Goal: Task Accomplishment & Management: Manage account settings

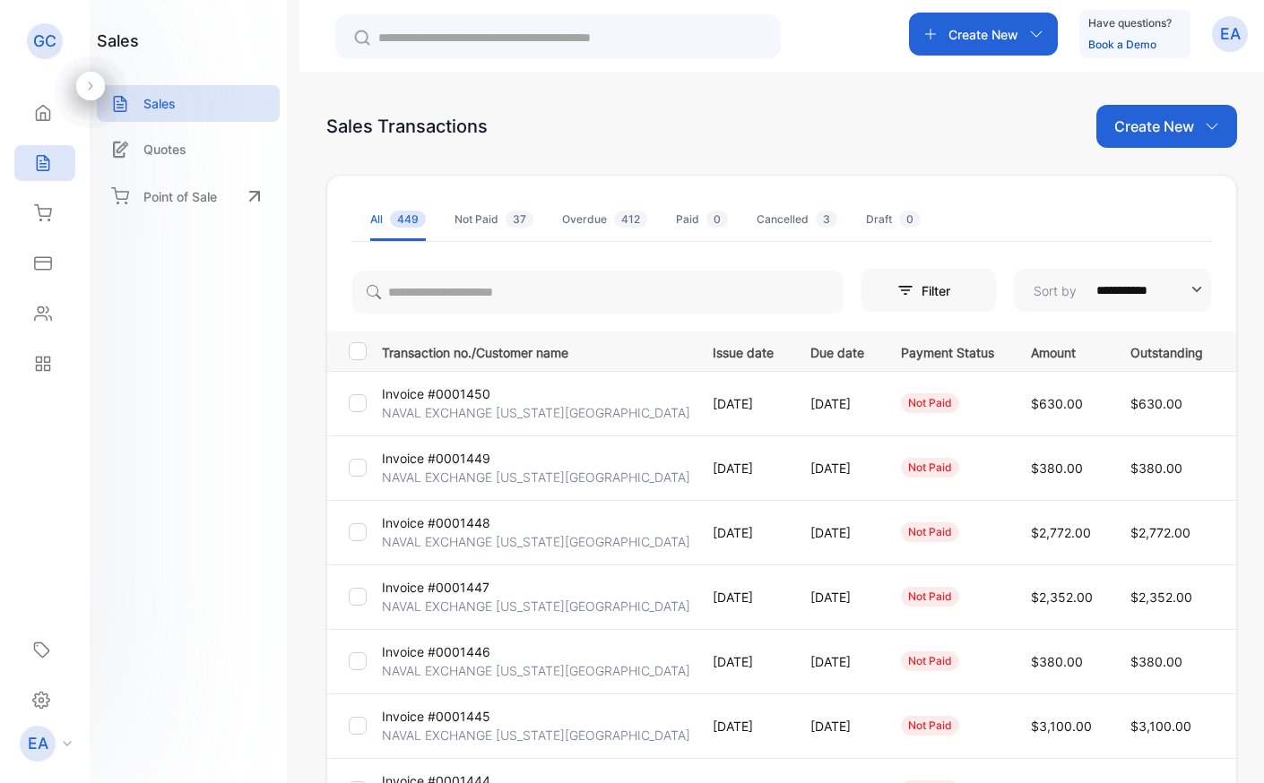
click at [445, 402] on p "Invoice #0001450" at bounding box center [436, 393] width 108 height 19
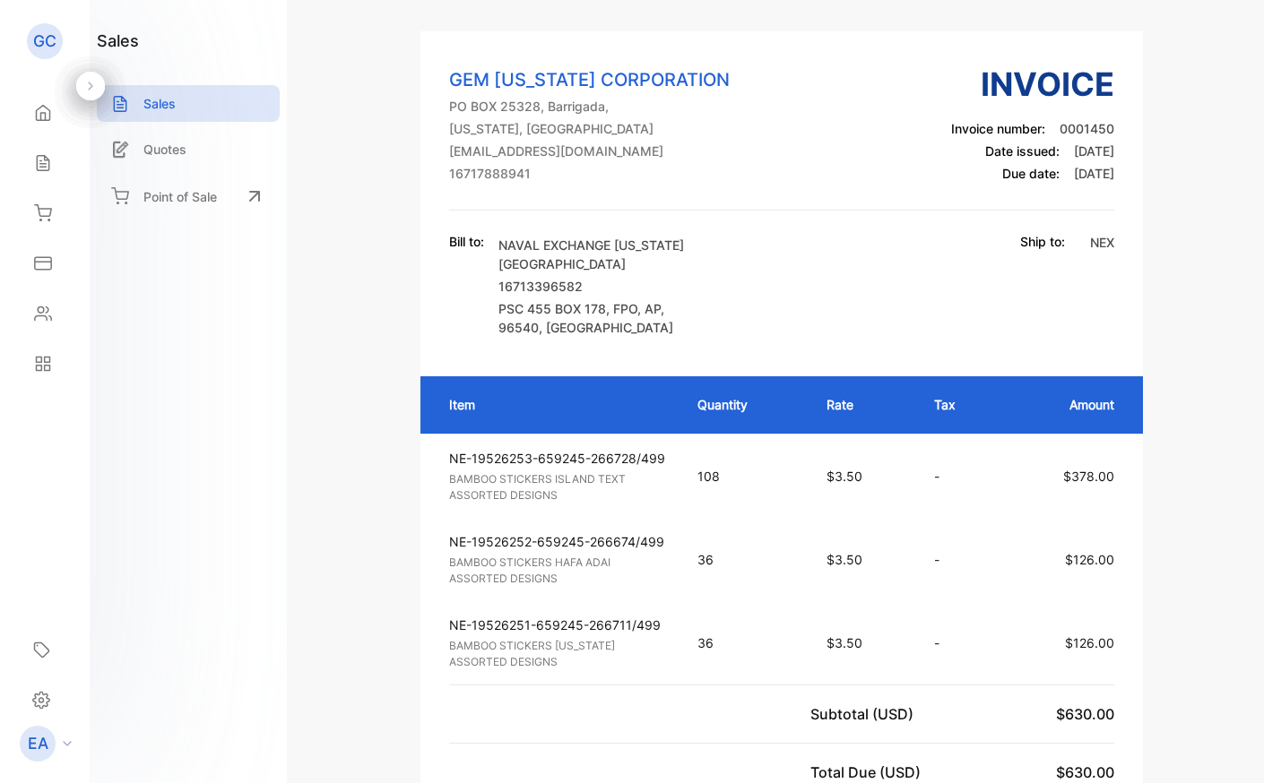
scroll to position [132, 0]
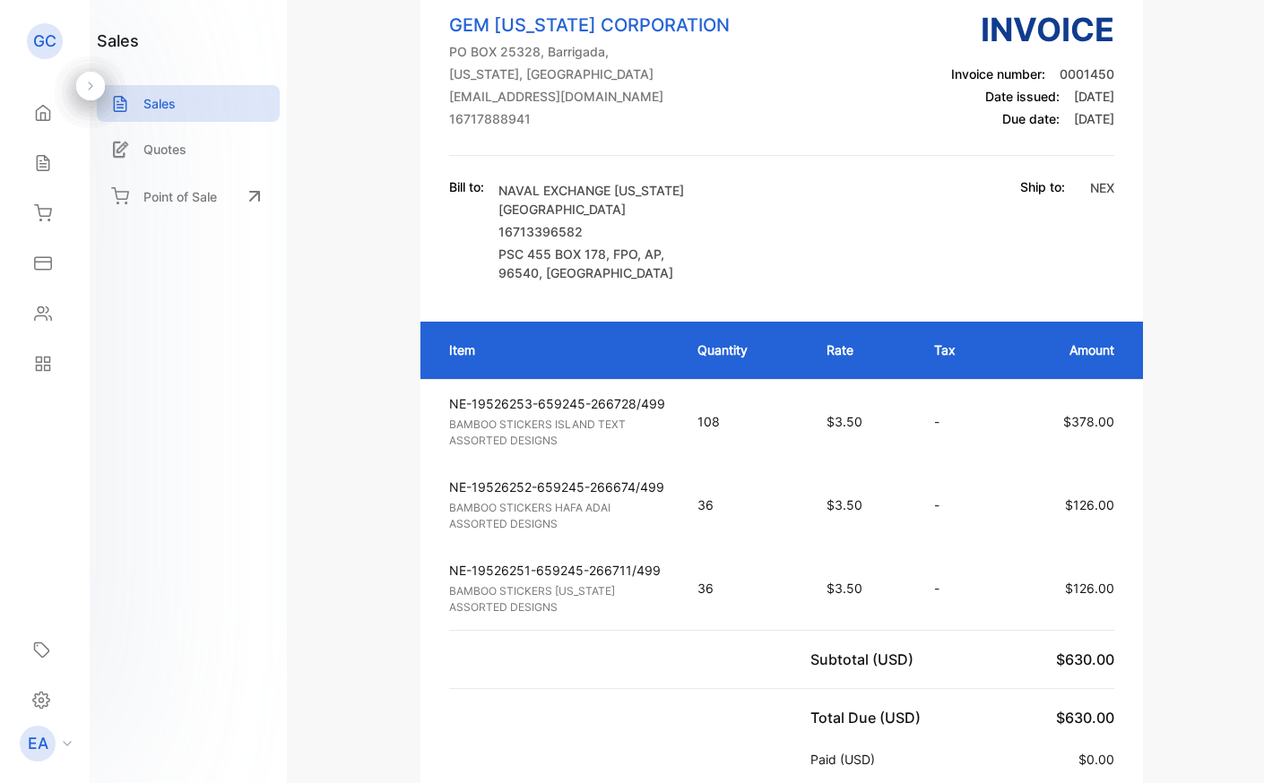
click at [56, 733] on div "EA" at bounding box center [50, 744] width 79 height 36
click at [48, 697] on icon at bounding box center [41, 700] width 18 height 19
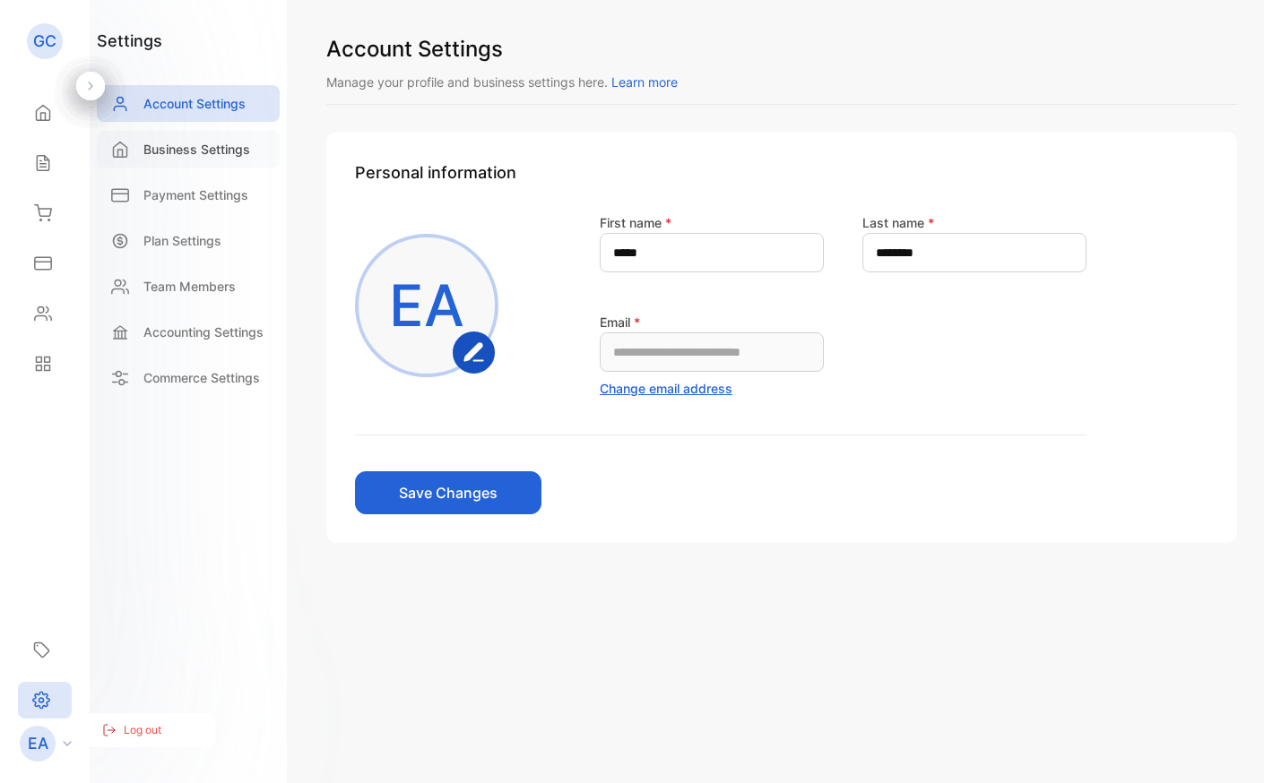
click at [206, 147] on p "Business Settings" at bounding box center [196, 149] width 107 height 19
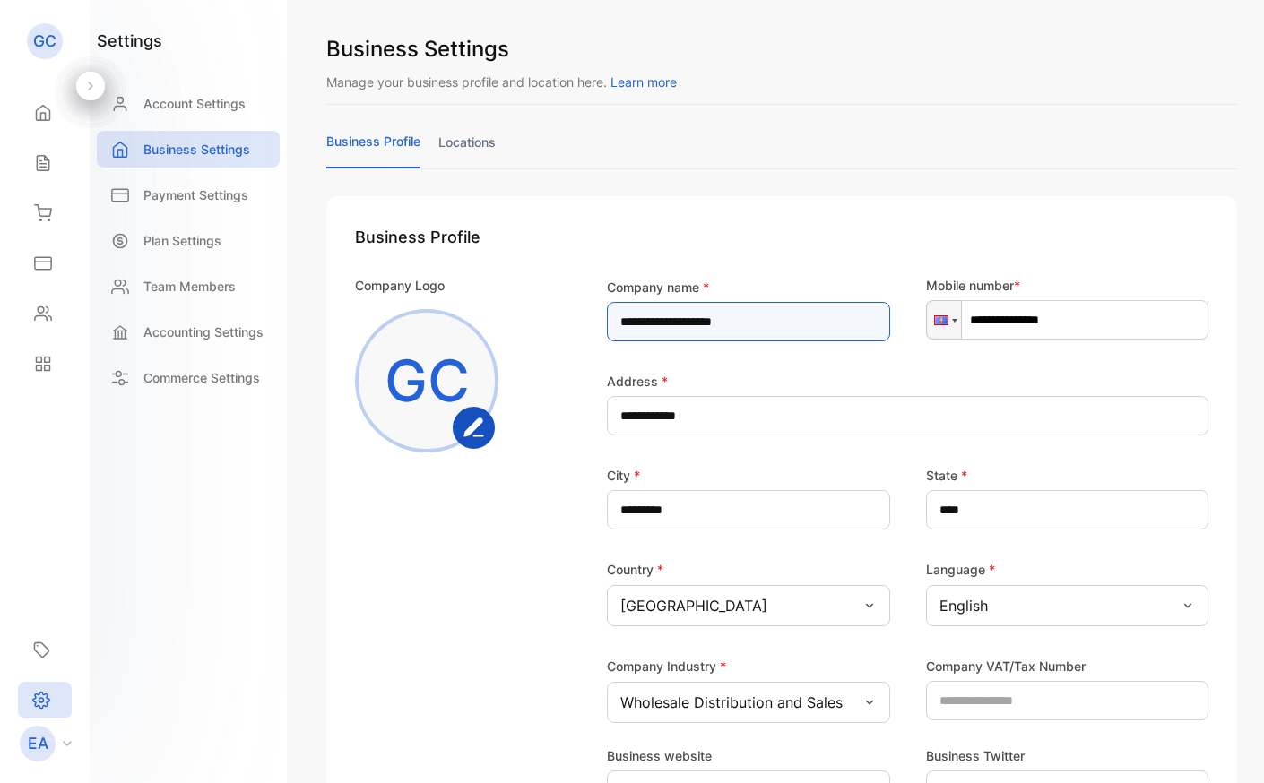
drag, startPoint x: 691, startPoint y: 324, endPoint x: 581, endPoint y: 312, distance: 110.9
type name-inputcompanyname "**********"
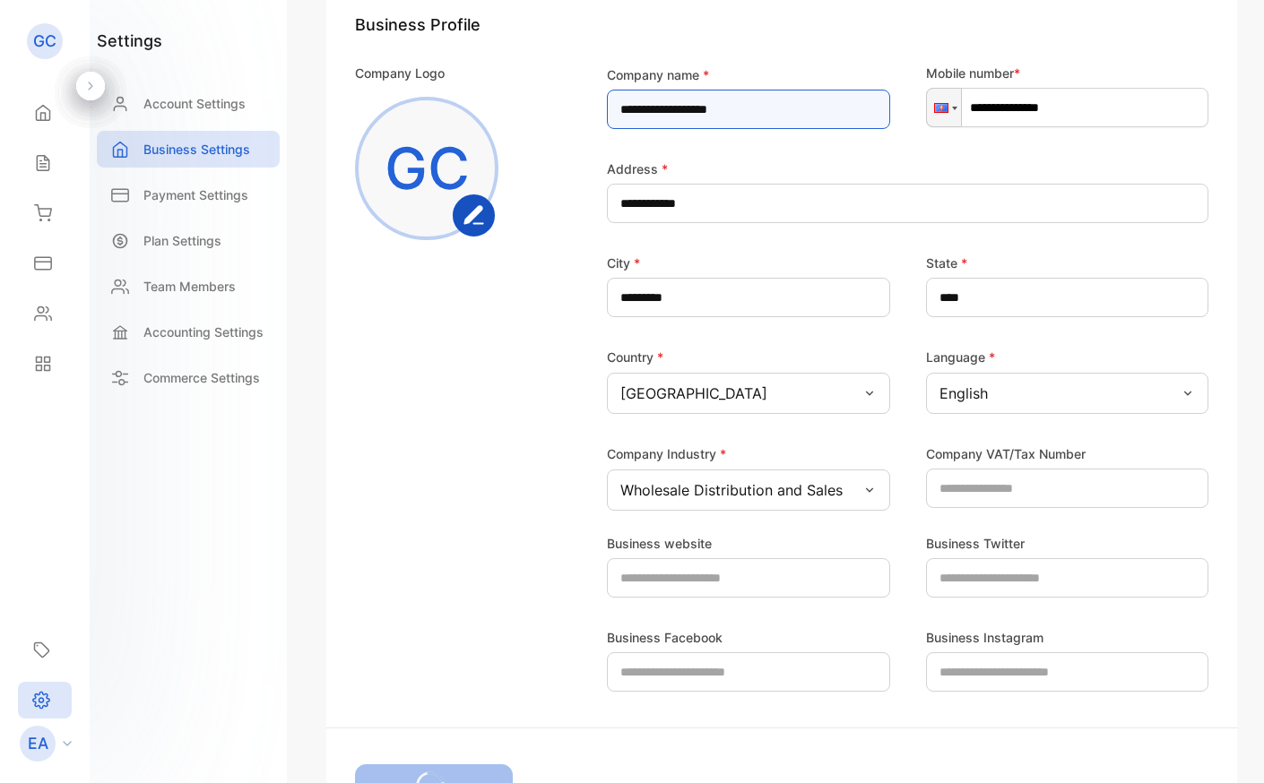
scroll to position [245, 0]
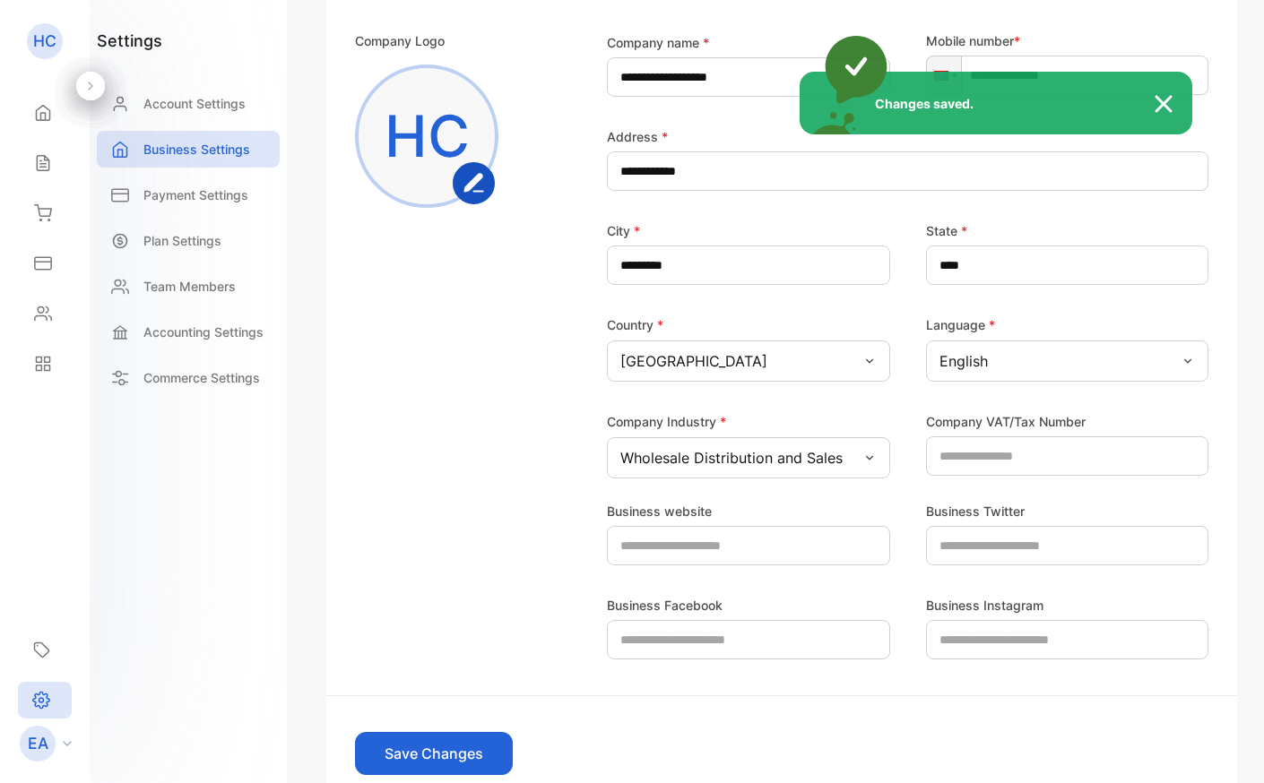
click at [430, 752] on div "Changes saved." at bounding box center [632, 391] width 1264 height 783
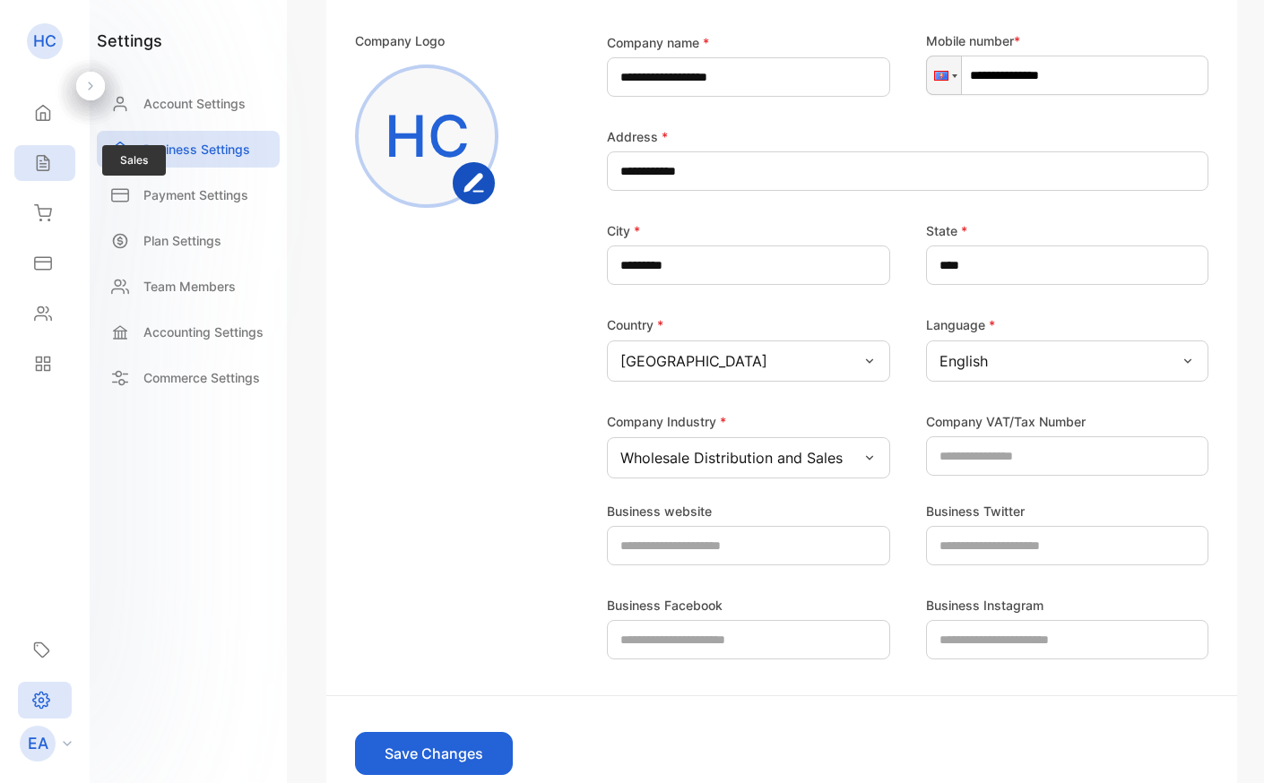
click at [51, 156] on icon at bounding box center [43, 163] width 18 height 18
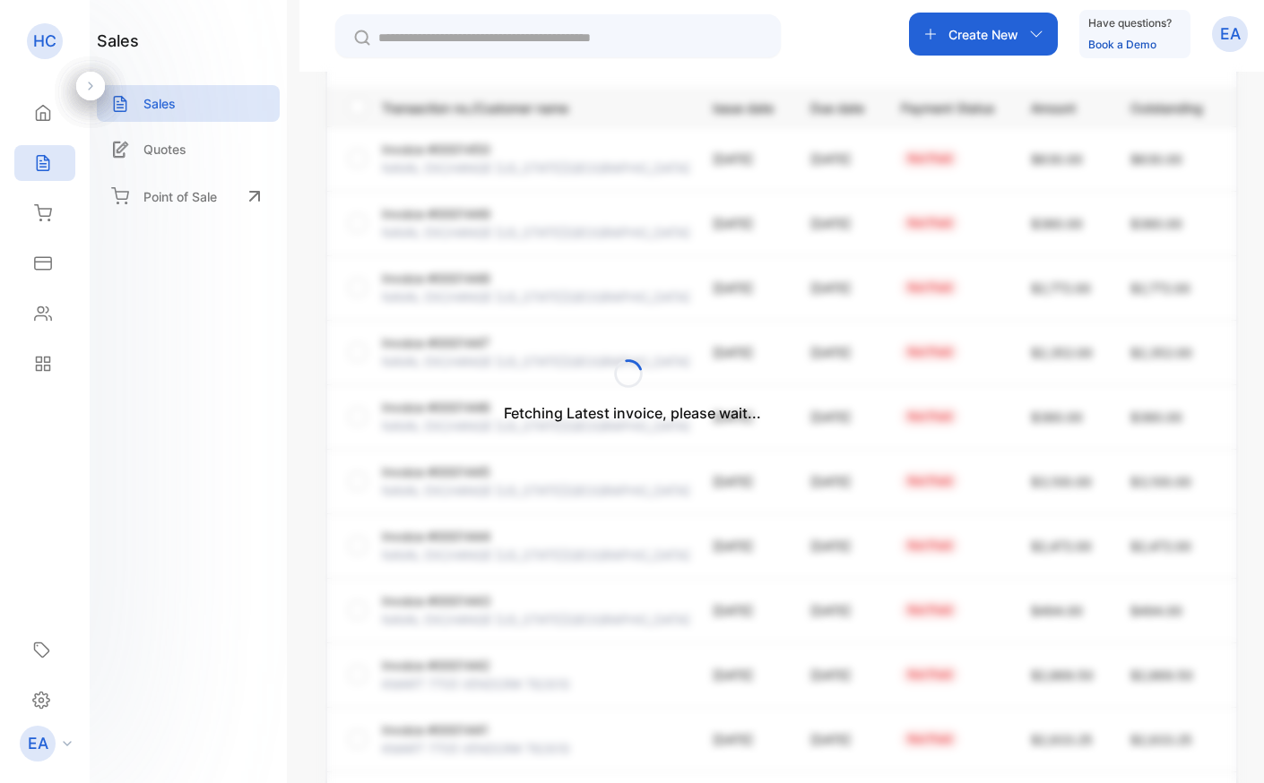
click at [459, 162] on div "Fetching Latest invoice, please wait..." at bounding box center [632, 391] width 1264 height 783
click at [459, 162] on p "NAVAL EXCHANGE [US_STATE][GEOGRAPHIC_DATA]" at bounding box center [536, 168] width 308 height 19
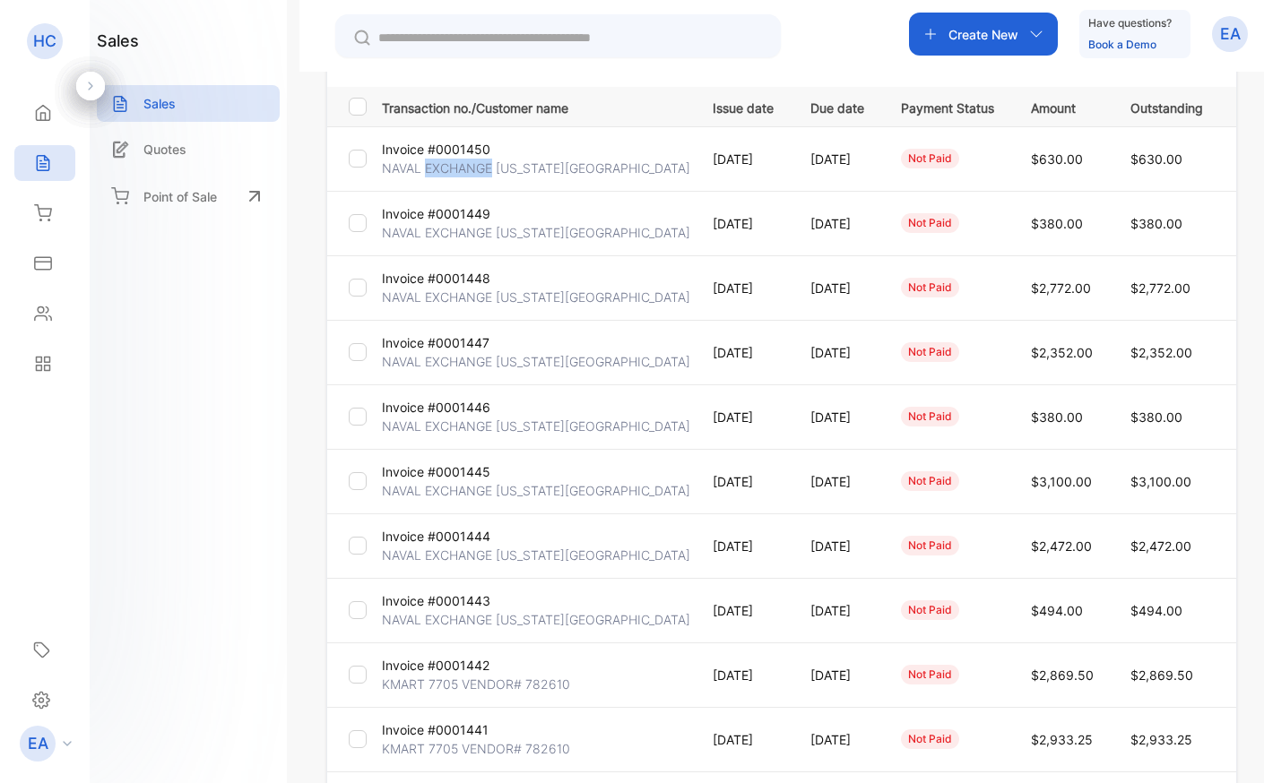
click at [449, 148] on p "Invoice #0001450" at bounding box center [436, 149] width 108 height 19
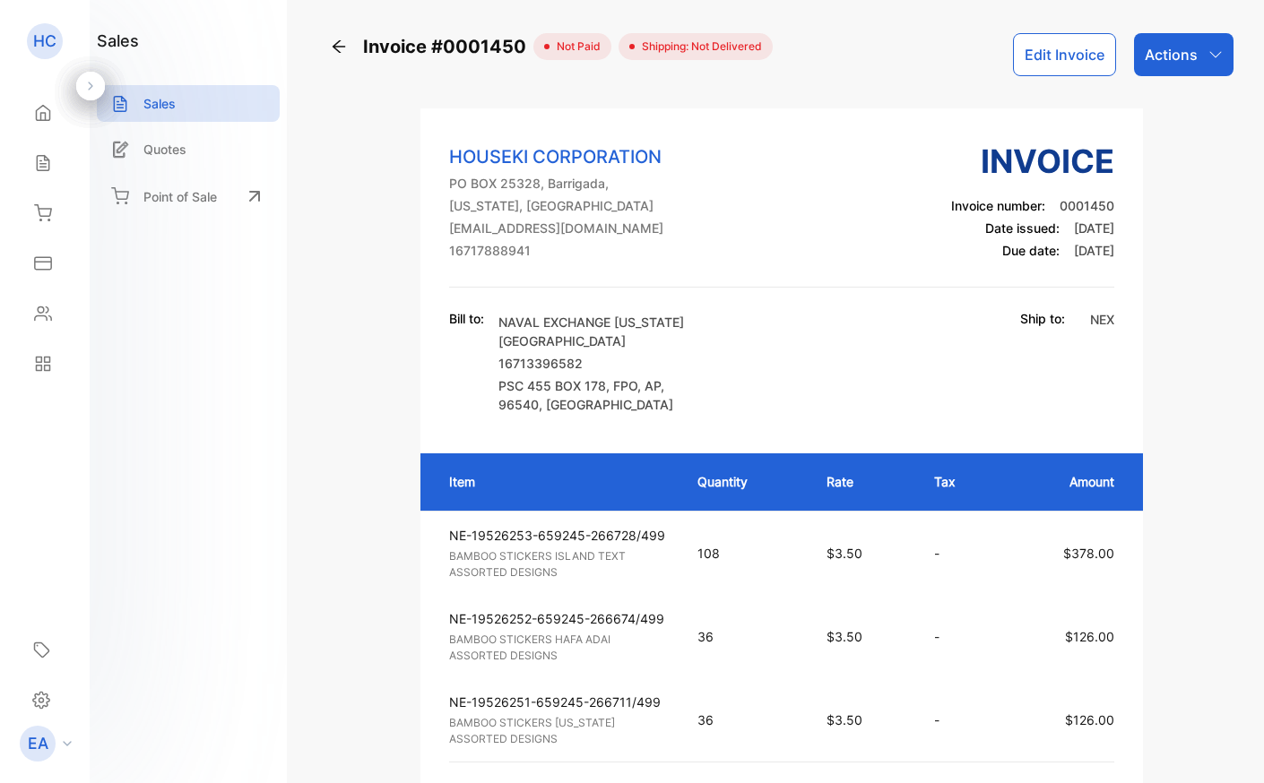
click at [1167, 64] on p "Actions" at bounding box center [1170, 55] width 53 height 22
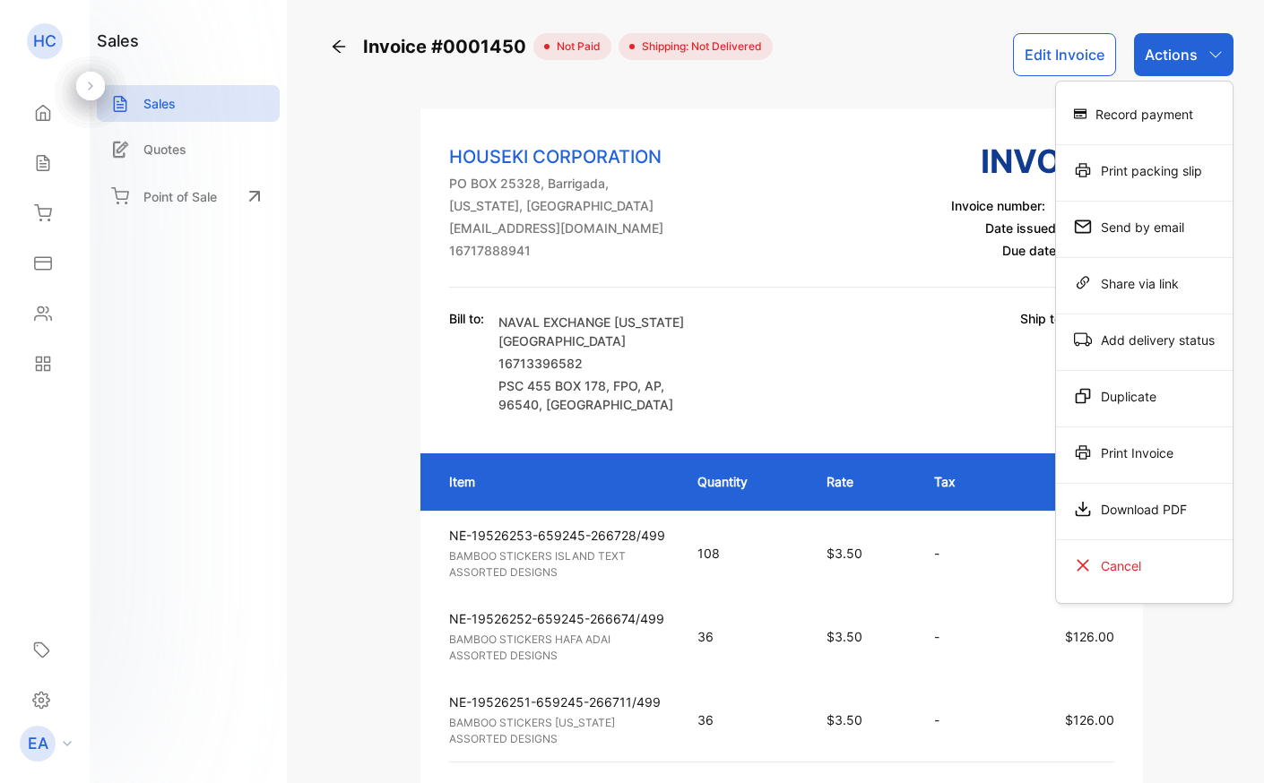
click at [1101, 541] on div "Cancel" at bounding box center [1144, 568] width 177 height 56
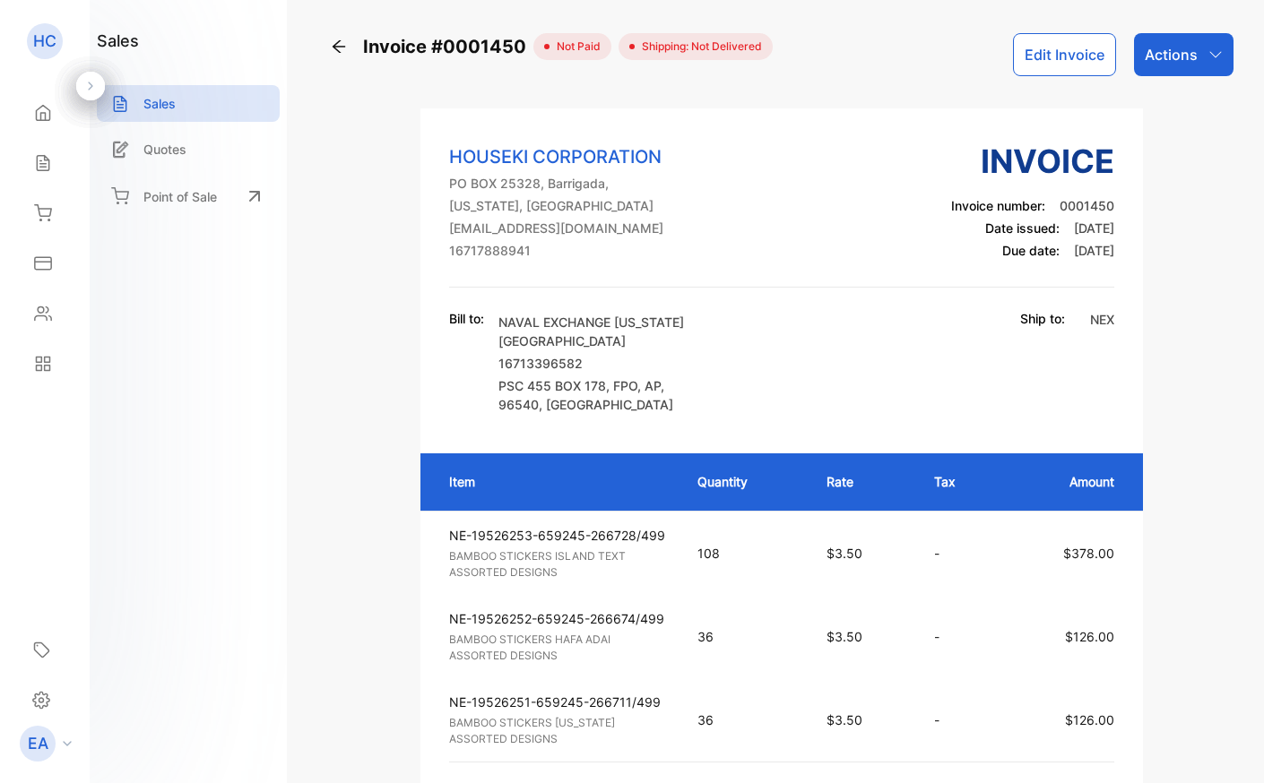
click at [1101, 531] on td "$378.00" at bounding box center [1072, 553] width 141 height 84
click at [1101, 509] on th "Amount" at bounding box center [1072, 481] width 141 height 57
click at [1200, 52] on div "Actions" at bounding box center [1183, 54] width 99 height 43
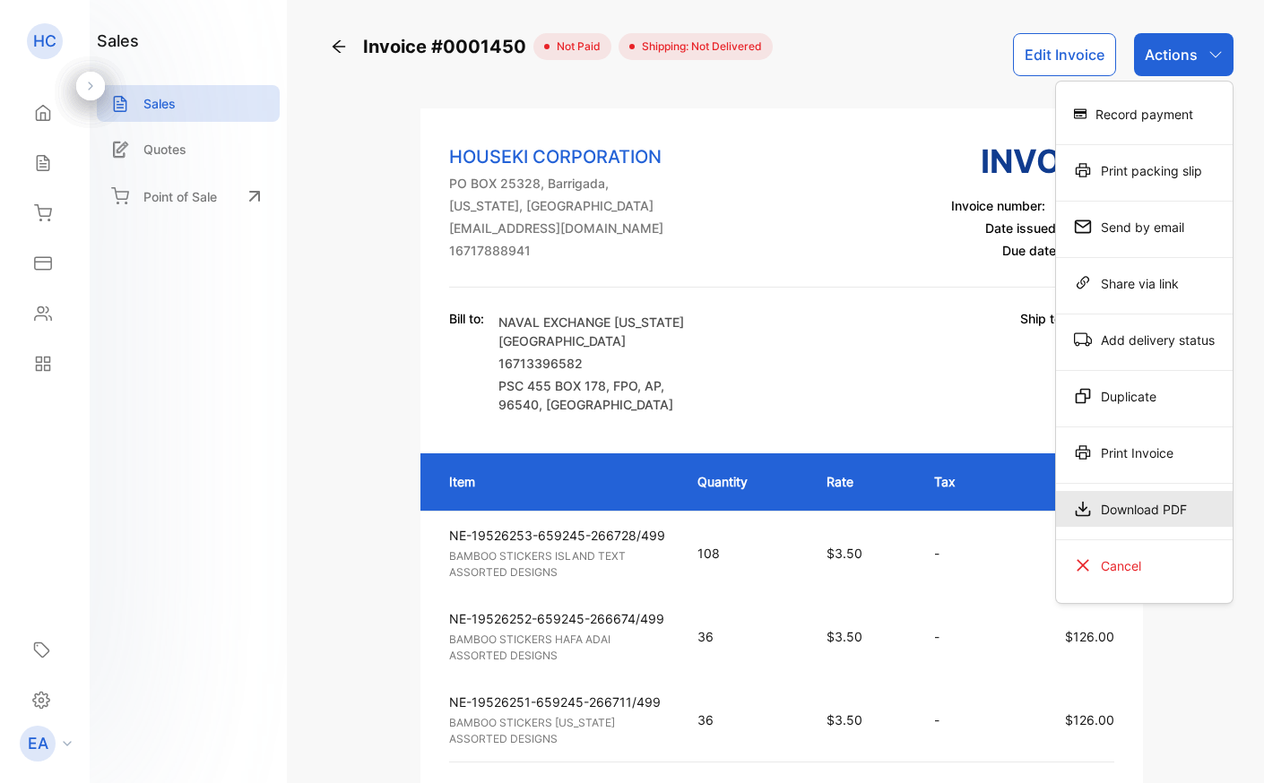
click at [1105, 501] on div "Download PDF" at bounding box center [1144, 509] width 177 height 36
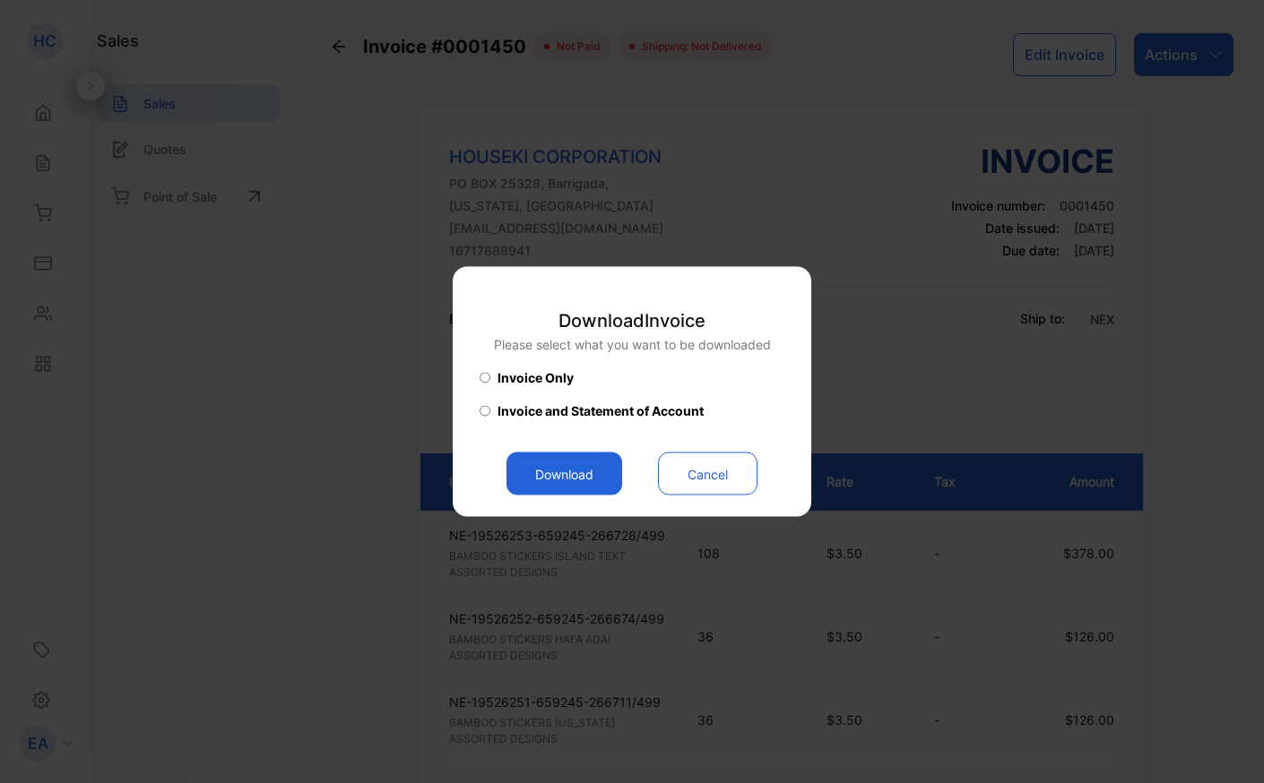
click at [586, 479] on button "Download" at bounding box center [564, 474] width 116 height 43
